Goal: Book appointment/travel/reservation

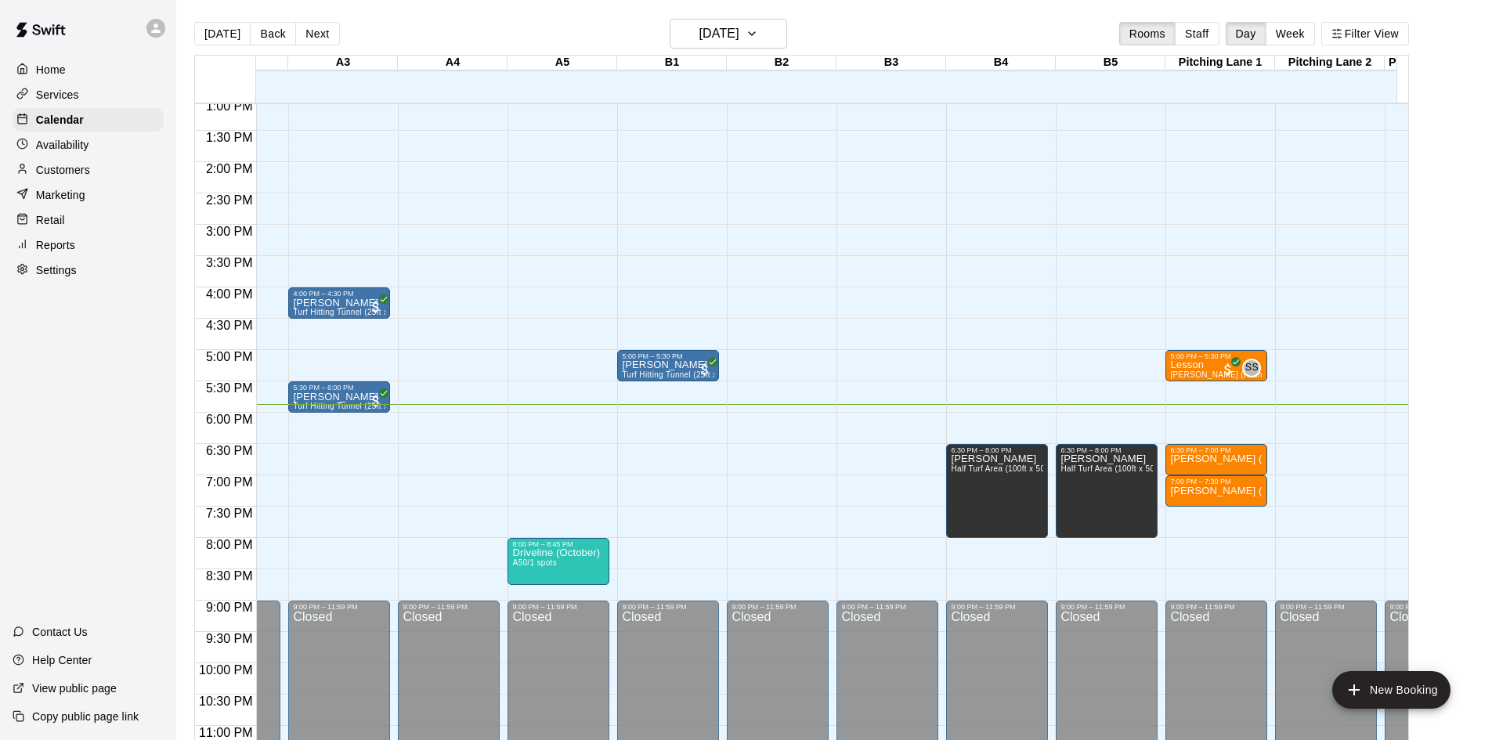
scroll to position [0, 180]
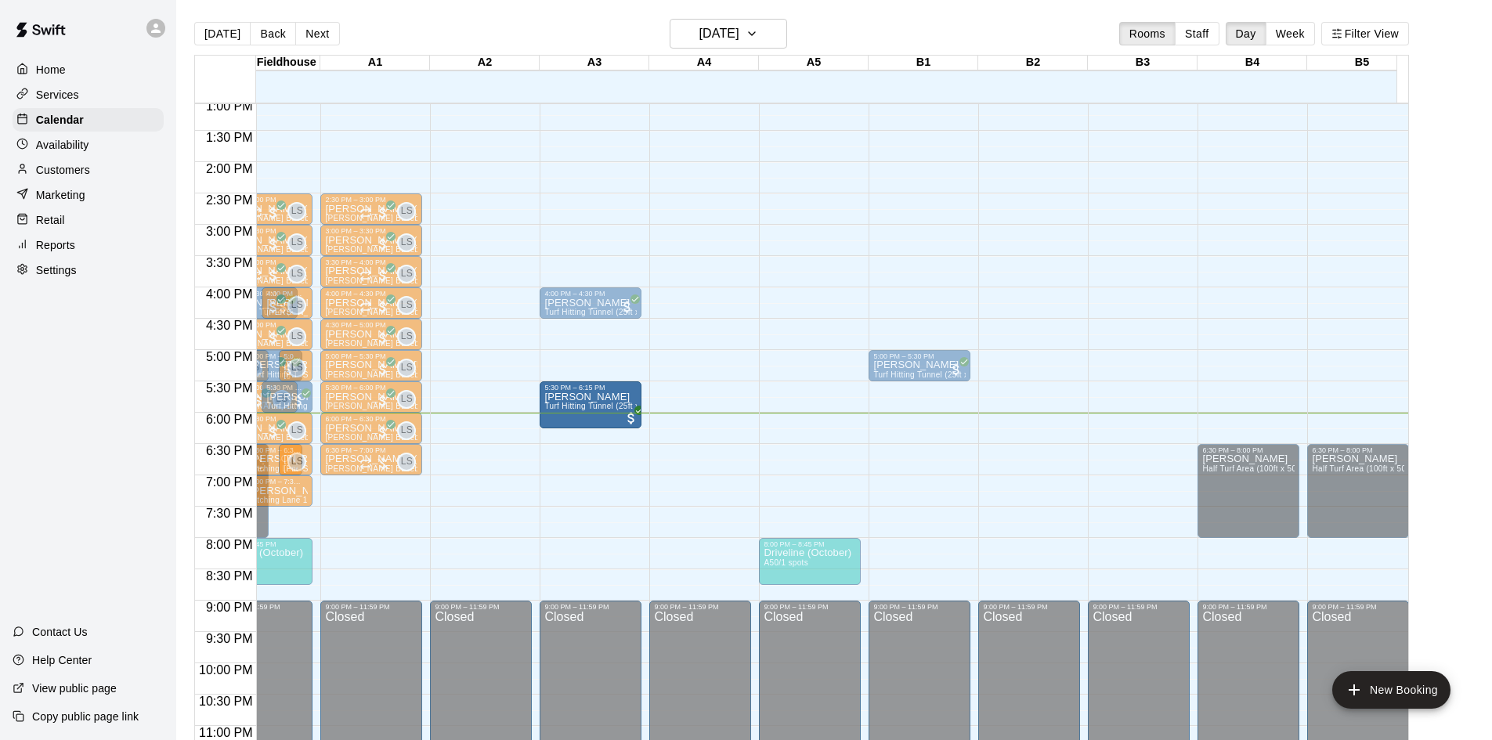
drag, startPoint x: 617, startPoint y: 410, endPoint x: 617, endPoint y: 433, distance: 22.7
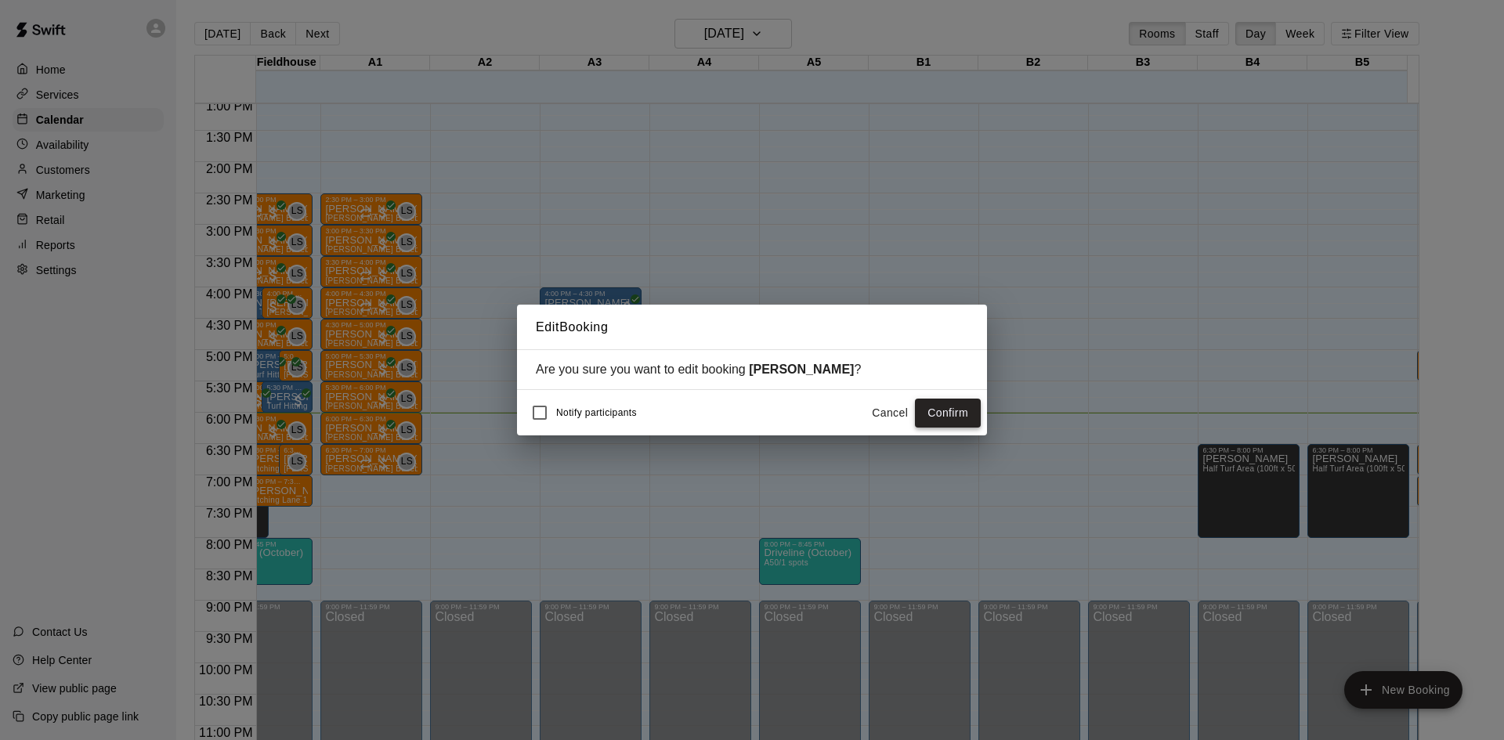
click at [961, 421] on button "Confirm" at bounding box center [948, 413] width 66 height 29
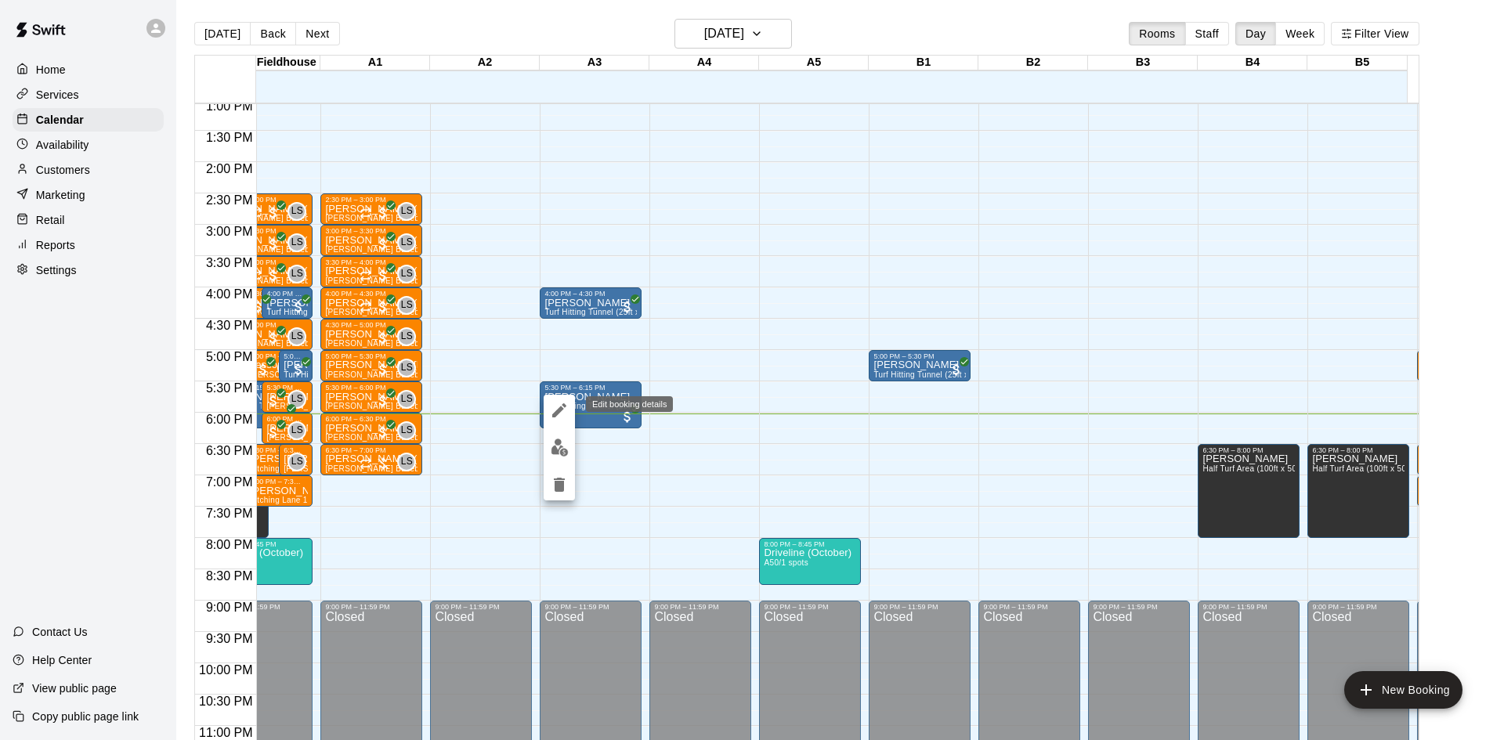
click at [559, 411] on icon "edit" at bounding box center [559, 410] width 14 height 14
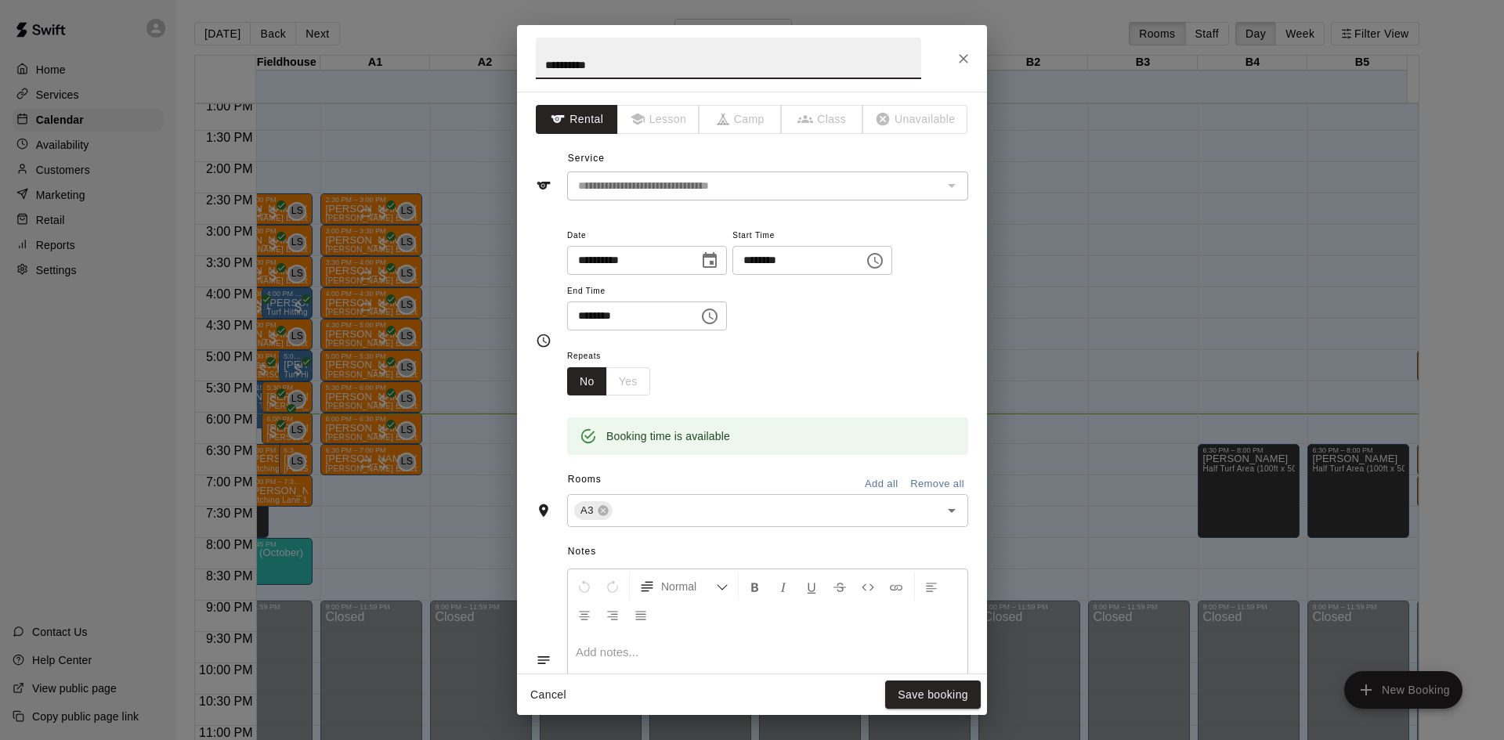
click at [884, 257] on icon "Choose time, selected time is 5:30 PM" at bounding box center [875, 260] width 19 height 19
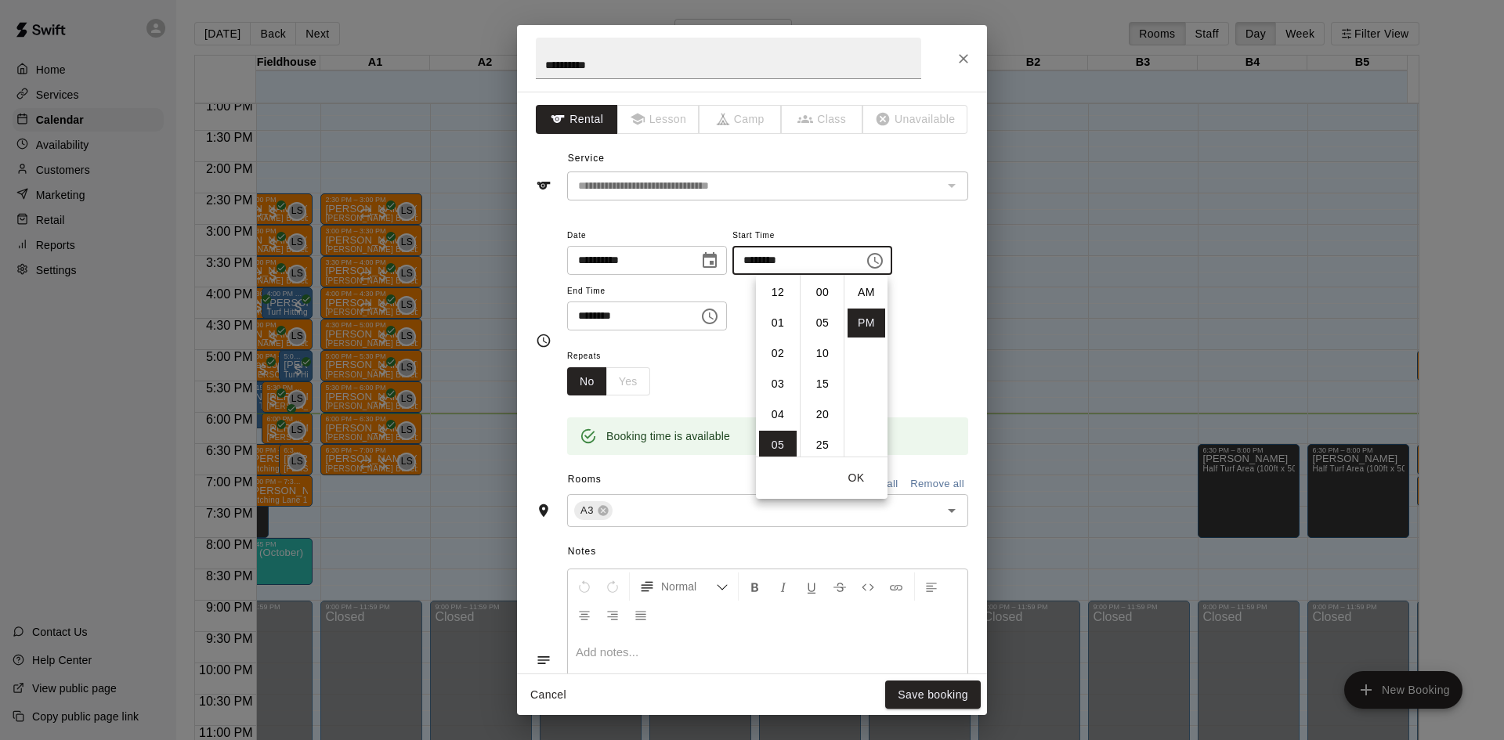
scroll to position [28, 0]
click at [776, 325] on li "06" at bounding box center [778, 323] width 38 height 29
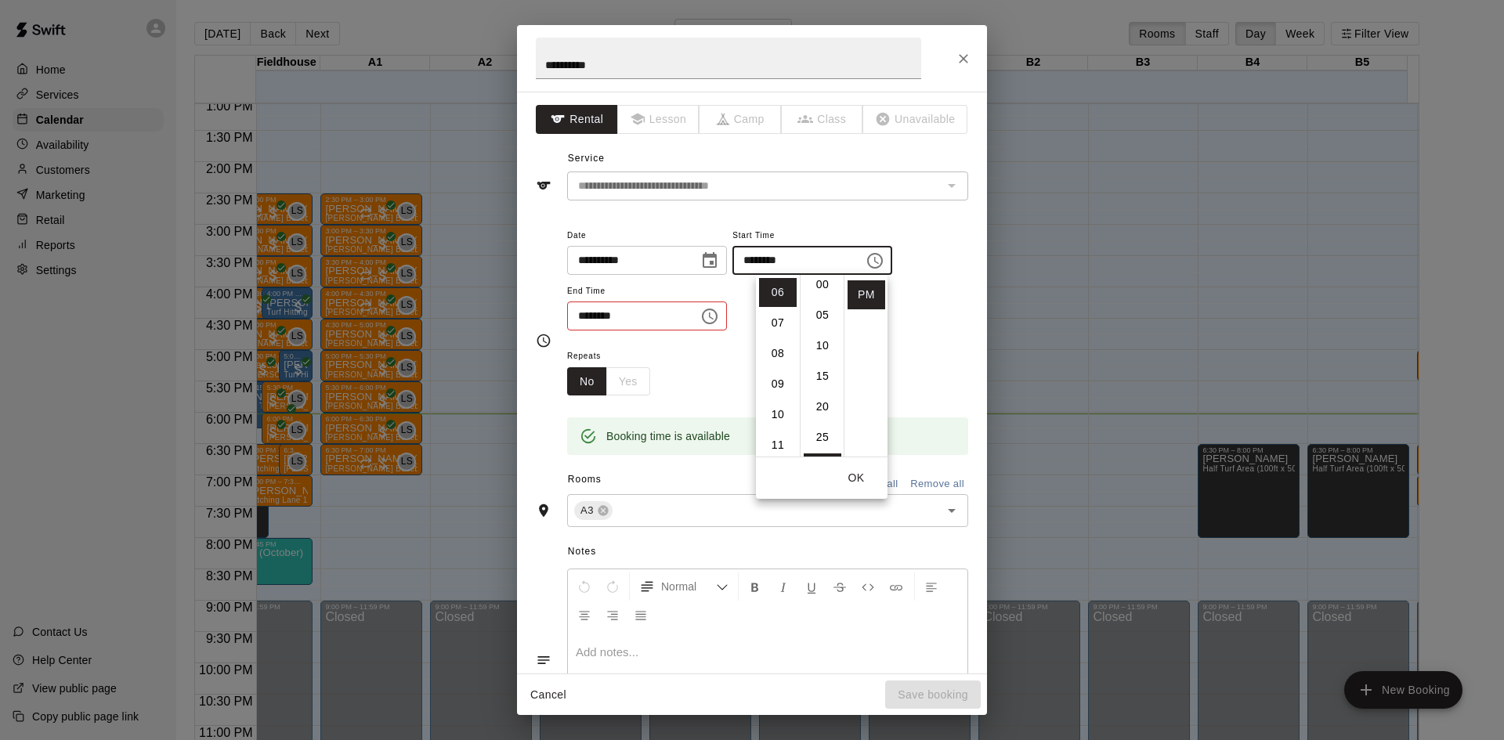
scroll to position [0, 0]
click at [826, 293] on li "00" at bounding box center [823, 292] width 38 height 29
type input "********"
click at [719, 314] on icon "Choose time, selected time is 6:15 PM" at bounding box center [709, 316] width 19 height 19
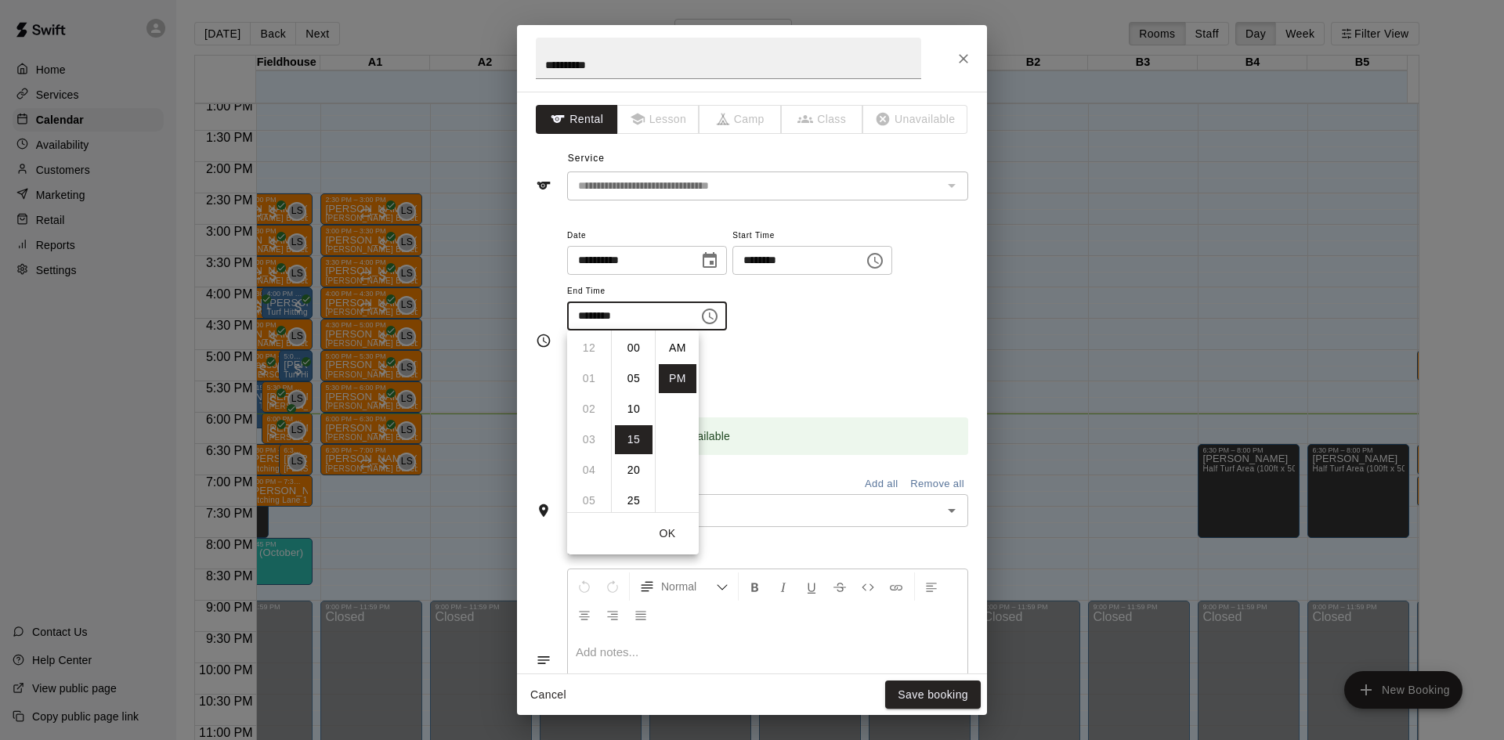
scroll to position [28, 0]
click at [635, 434] on li "30" at bounding box center [634, 439] width 38 height 29
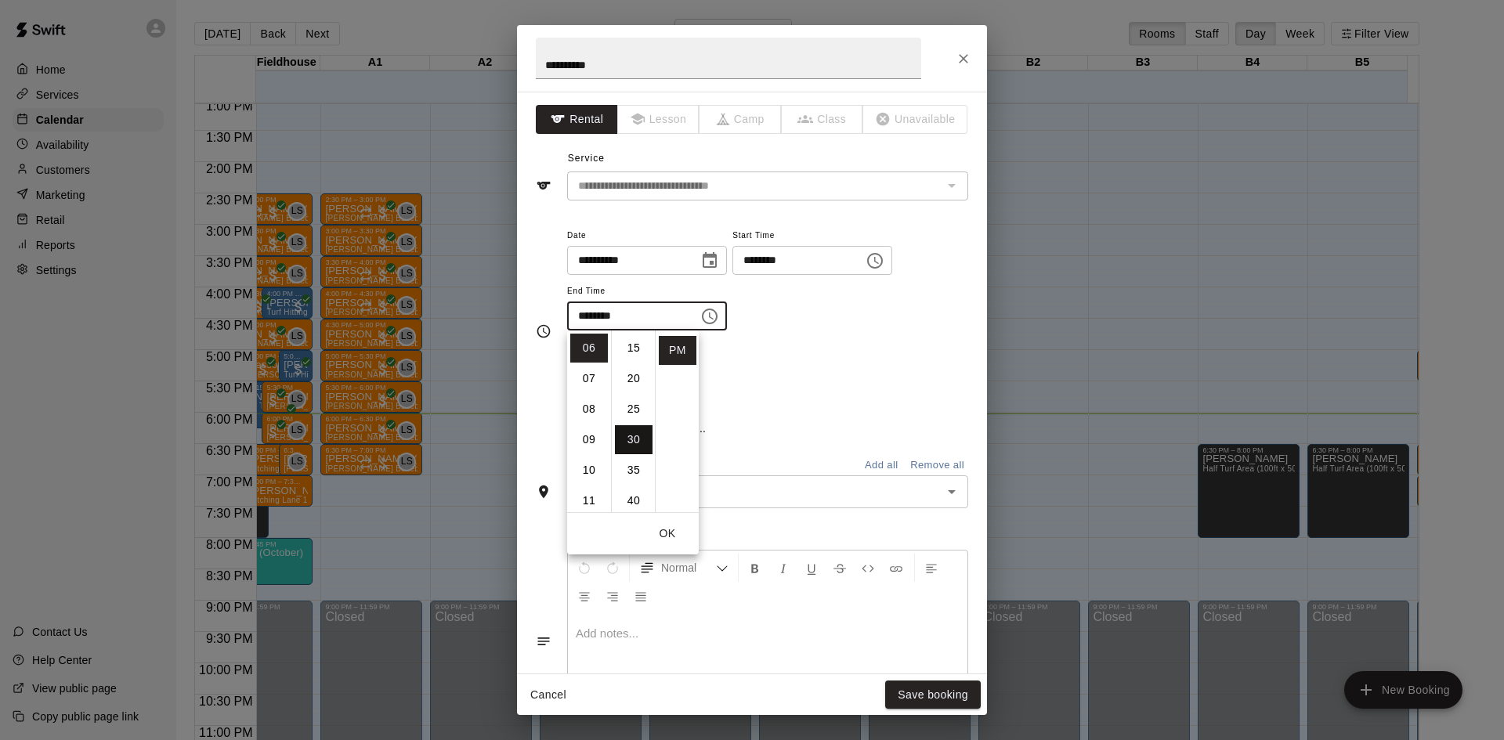
type input "********"
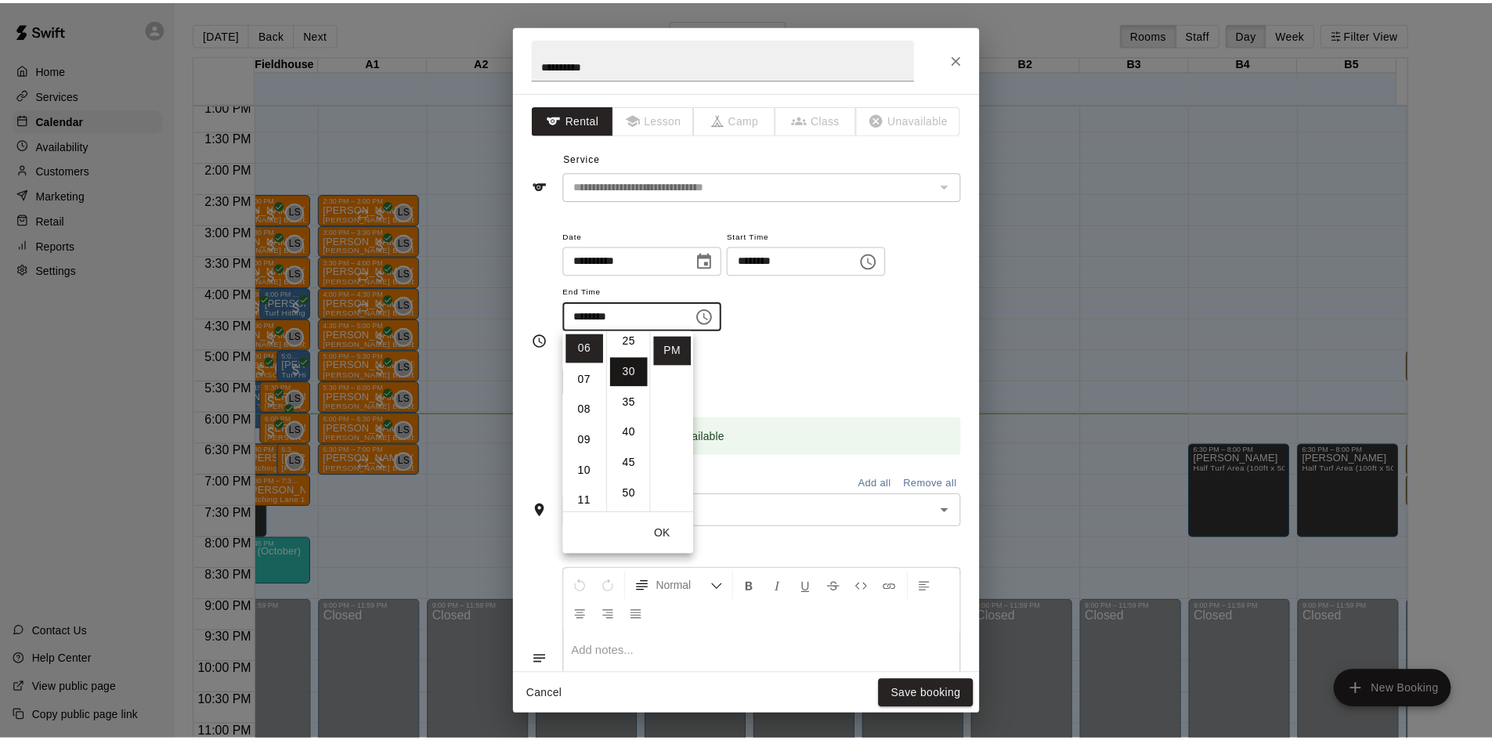
scroll to position [183, 0]
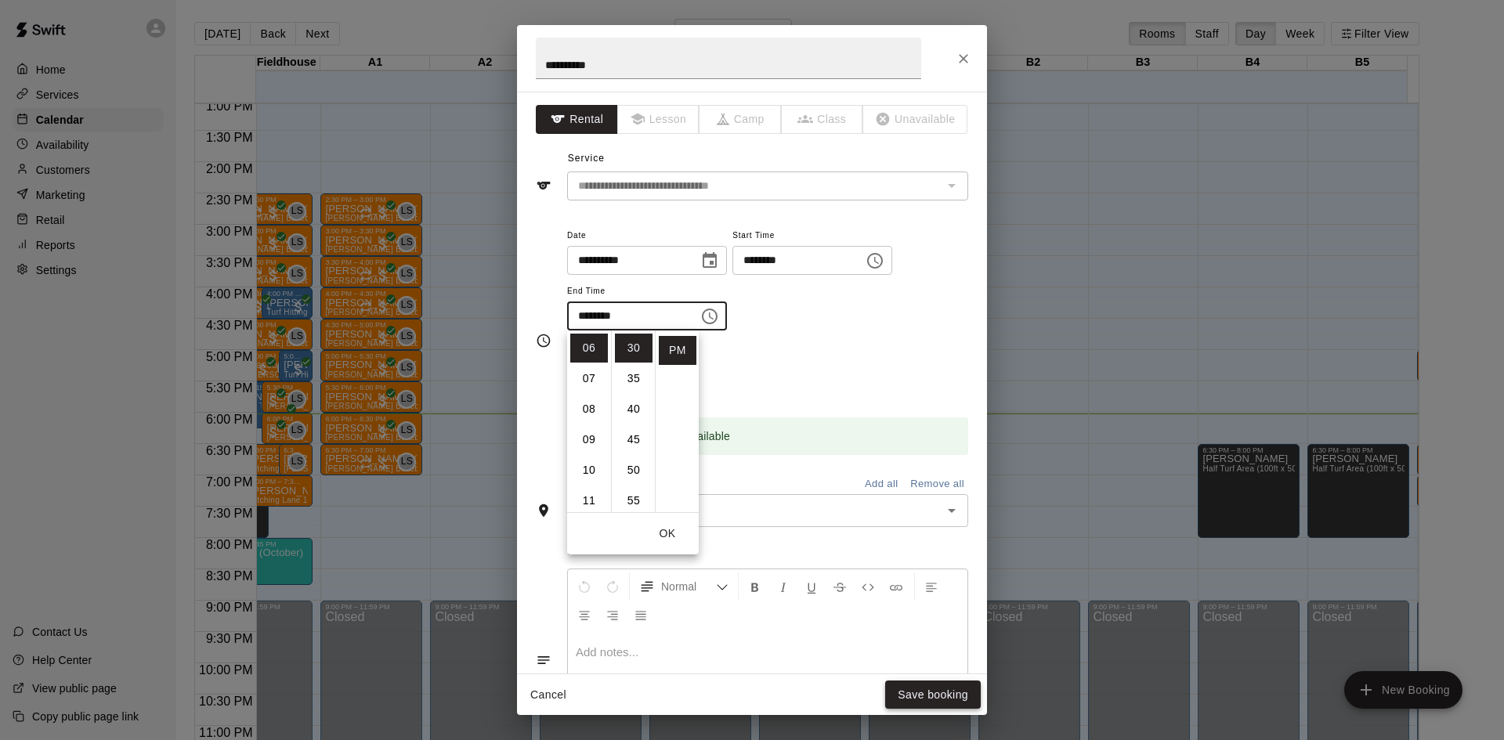
click at [929, 690] on button "Save booking" at bounding box center [933, 695] width 96 height 29
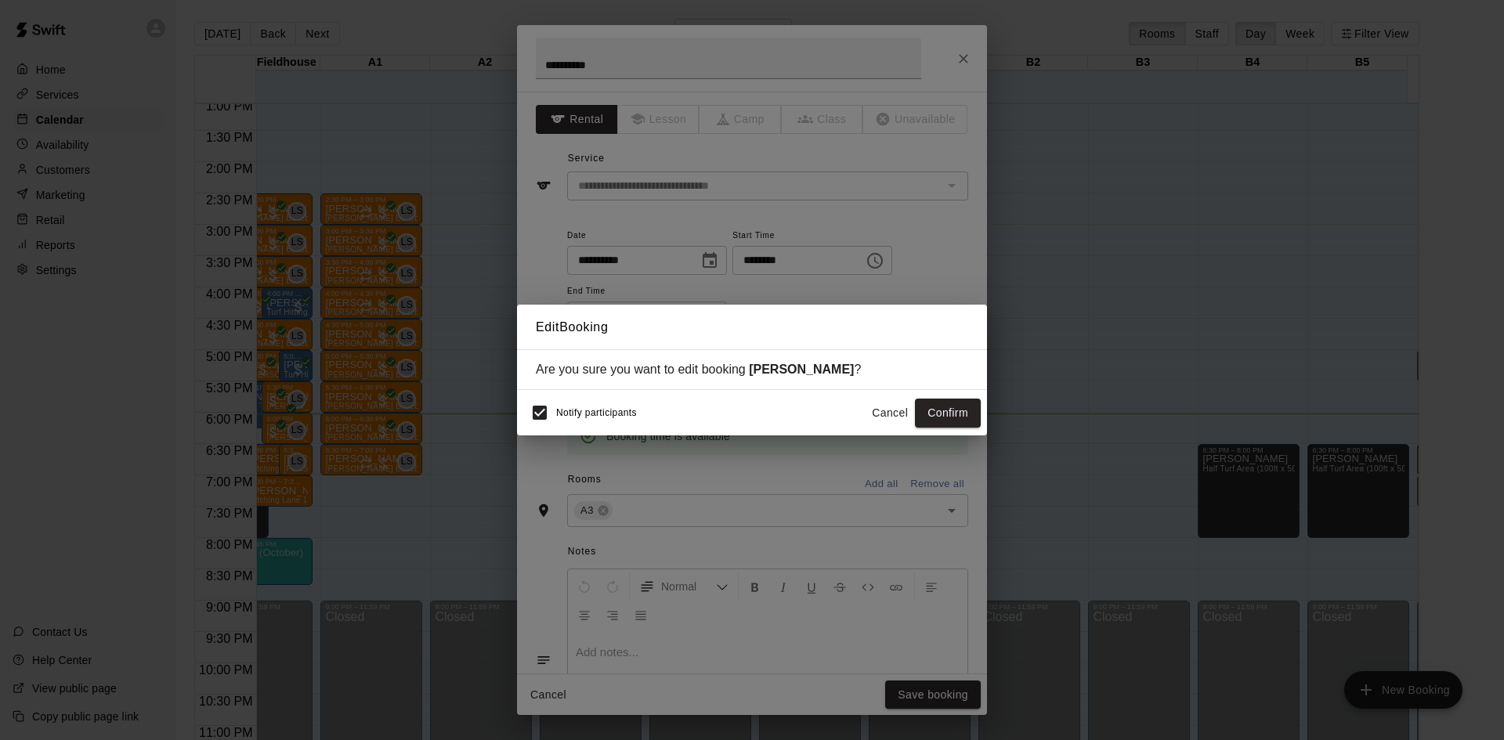
click at [618, 416] on span "Notify participants" at bounding box center [596, 413] width 81 height 11
click at [953, 415] on button "Confirm" at bounding box center [948, 413] width 66 height 29
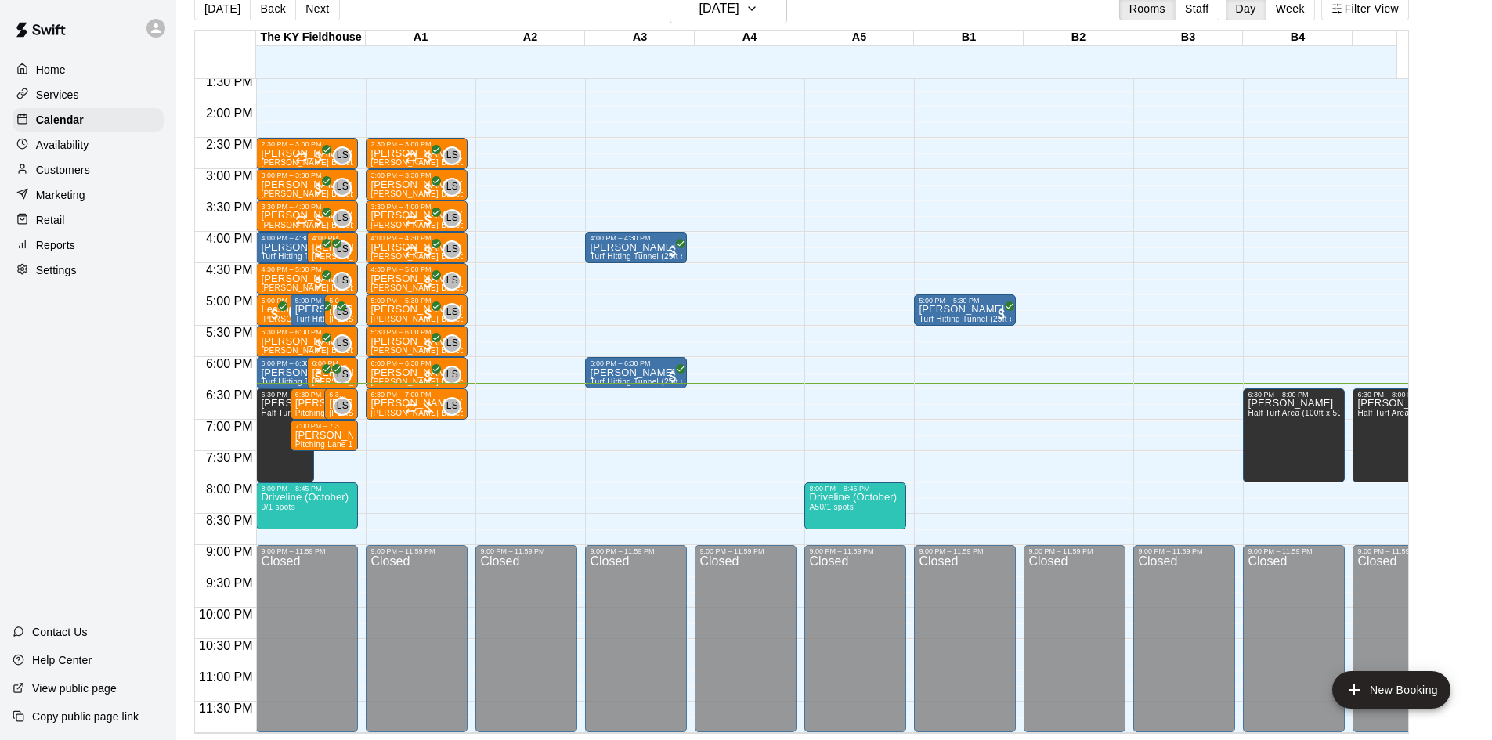
scroll to position [0, 0]
